Goal: Task Accomplishment & Management: Manage account settings

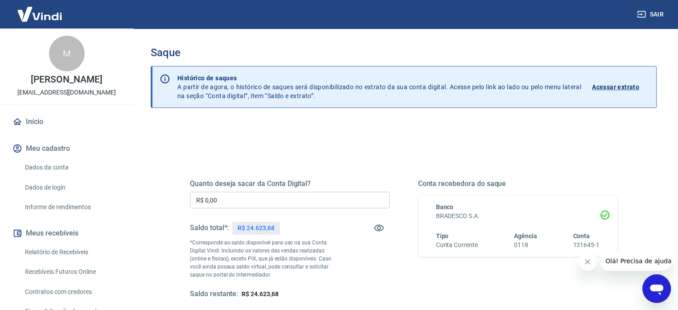
click at [263, 226] on p "R$ 24.623,68" at bounding box center [255, 227] width 37 height 9
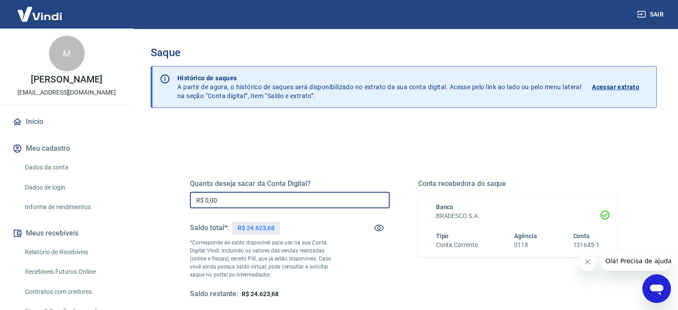
click at [262, 201] on input "R$ 0,00" at bounding box center [290, 200] width 200 height 16
paste input "text"
click at [206, 199] on input "R$ 0,00" at bounding box center [290, 200] width 200 height 16
paste input "text"
drag, startPoint x: 241, startPoint y: 199, endPoint x: 177, endPoint y: 192, distance: 64.1
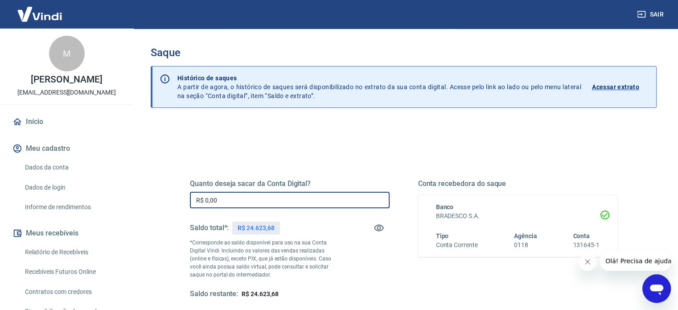
click at [177, 192] on div "Quanto deseja sacar da Conta Digital? R$ 0,00 ​ Saldo total*: R$ 24.623,68 *Cor…" at bounding box center [403, 243] width 470 height 207
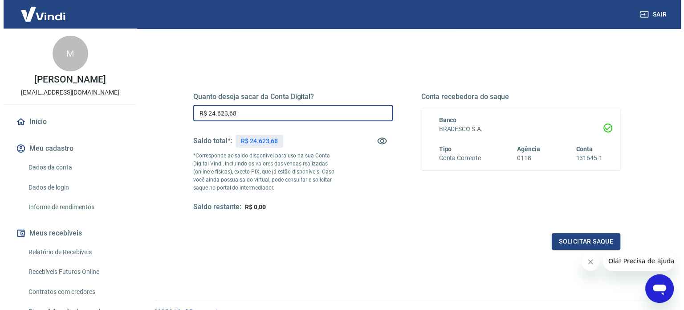
scroll to position [89, 0]
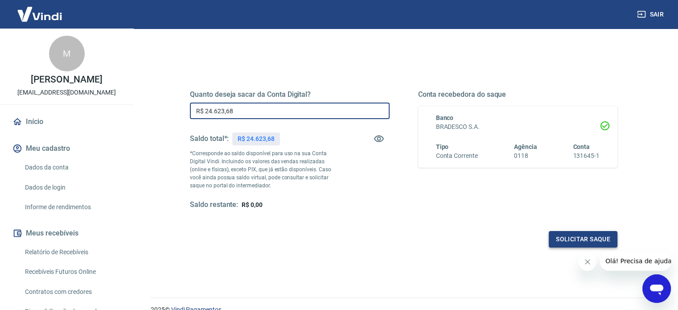
type input "R$ 24.623,68"
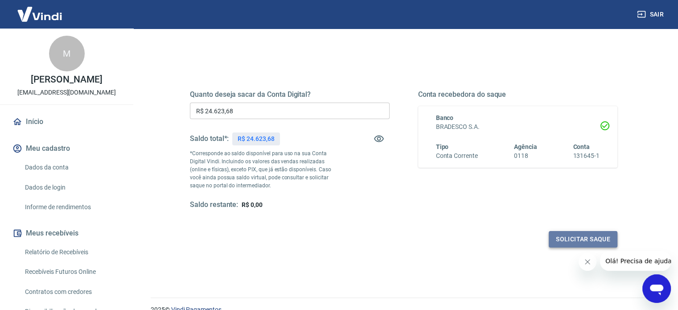
click at [577, 235] on button "Solicitar saque" at bounding box center [582, 239] width 69 height 16
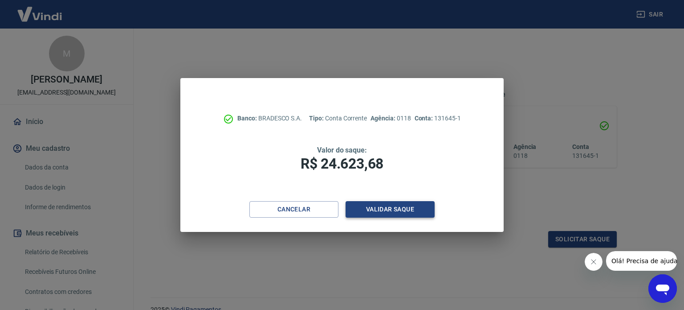
click at [430, 213] on button "Validar saque" at bounding box center [390, 209] width 89 height 16
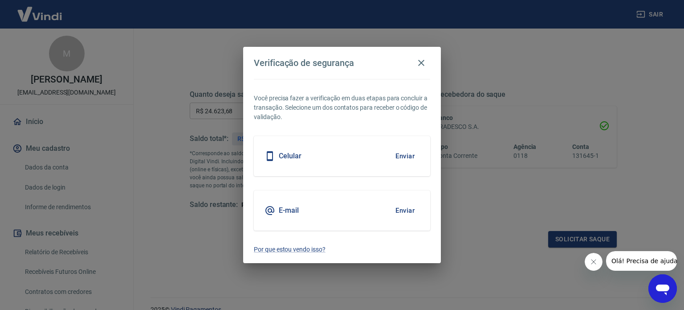
click at [378, 155] on div "Celular Enviar" at bounding box center [342, 156] width 176 height 40
click at [403, 156] on button "Enviar" at bounding box center [405, 156] width 29 height 19
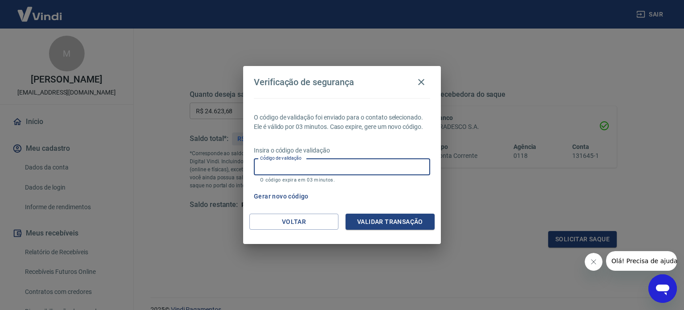
click at [386, 165] on input "Código de validação" at bounding box center [342, 167] width 176 height 16
type input "298655"
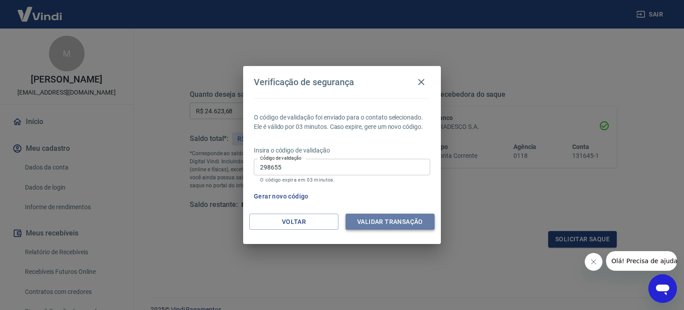
click at [401, 220] on button "Validar transação" at bounding box center [390, 221] width 89 height 16
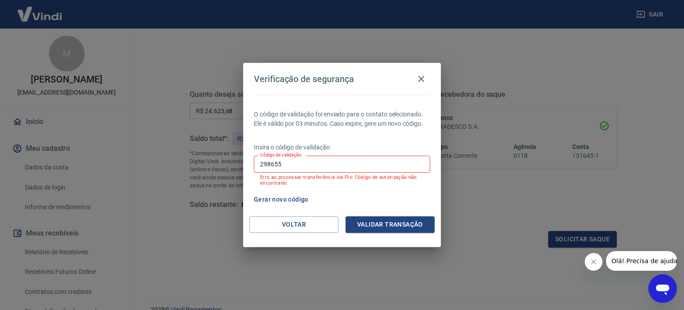
click at [283, 196] on button "Gerar novo código" at bounding box center [281, 199] width 62 height 16
click at [286, 221] on button "Voltar" at bounding box center [294, 224] width 89 height 16
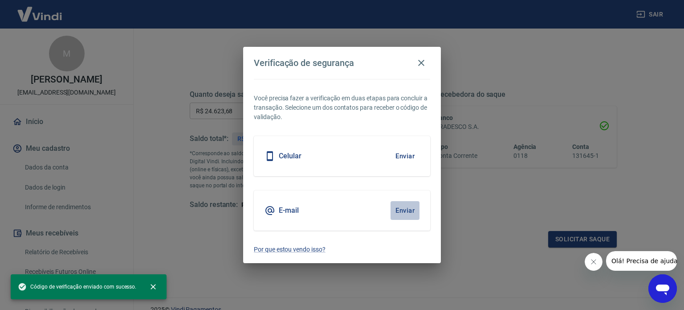
click at [409, 211] on button "Enviar" at bounding box center [405, 210] width 29 height 19
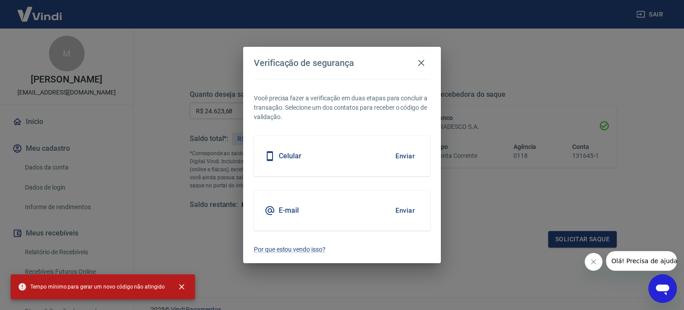
click at [412, 207] on button "Enviar" at bounding box center [405, 210] width 29 height 19
click at [422, 60] on icon "button" at bounding box center [421, 62] width 11 height 11
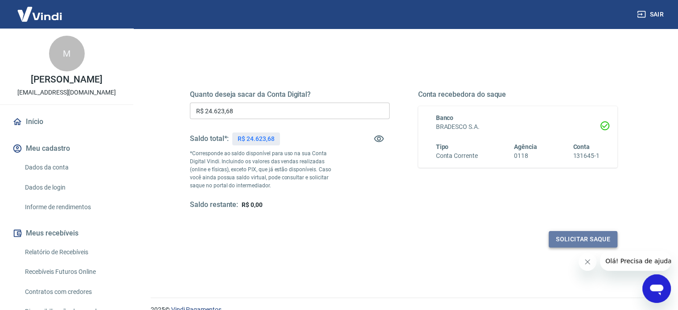
click at [561, 232] on button "Solicitar saque" at bounding box center [582, 239] width 69 height 16
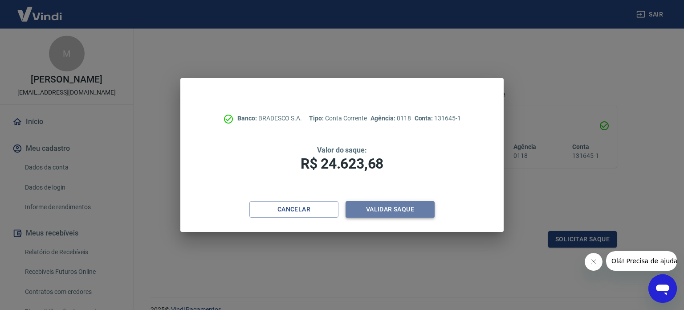
click at [405, 213] on button "Validar saque" at bounding box center [390, 209] width 89 height 16
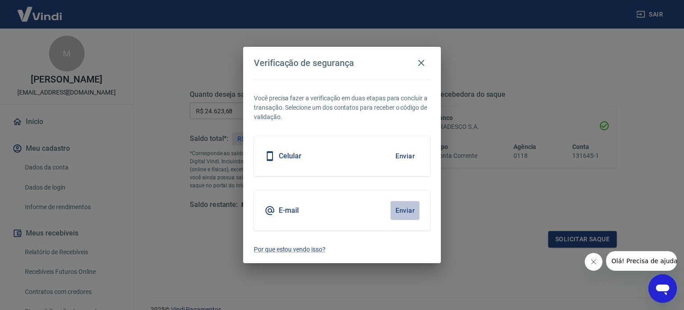
click at [407, 208] on button "Enviar" at bounding box center [405, 210] width 29 height 19
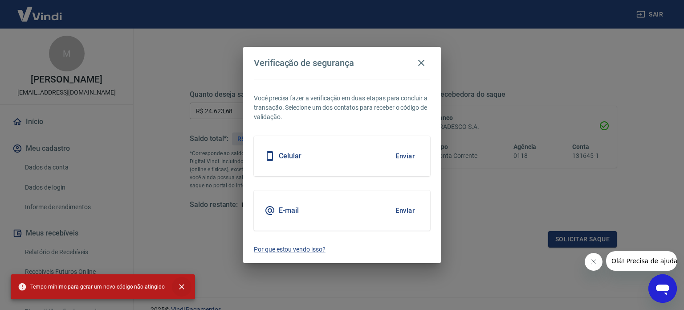
click at [177, 288] on icon "close" at bounding box center [181, 286] width 9 height 9
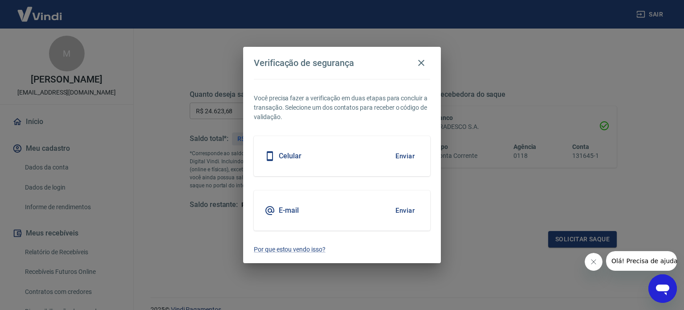
click at [401, 215] on button "Enviar" at bounding box center [405, 210] width 29 height 19
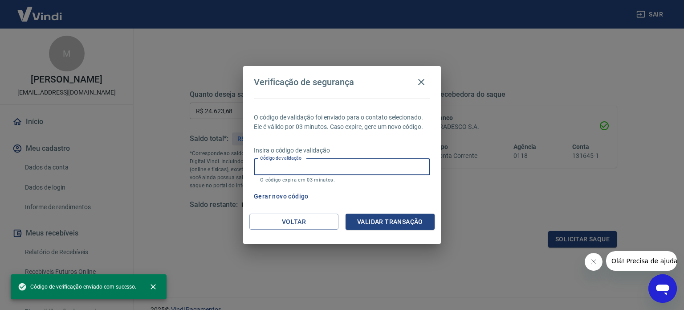
click at [300, 173] on input "Código de validação" at bounding box center [342, 167] width 176 height 16
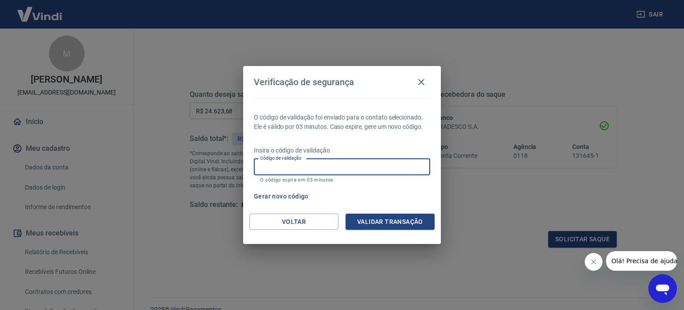
paste input "330387"
type input "330387"
click at [399, 222] on button "Validar transação" at bounding box center [390, 221] width 89 height 16
